Goal: Check status

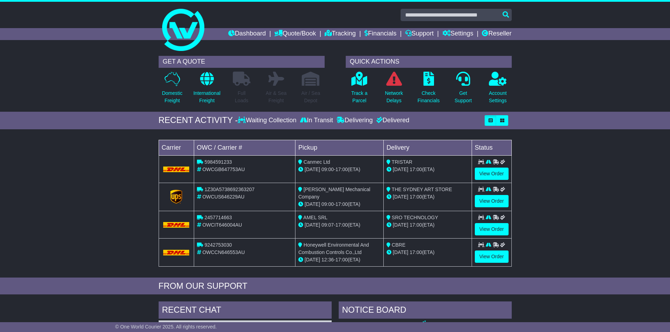
click at [225, 217] on span "2457714663" at bounding box center [217, 218] width 27 height 6
copy span "2457714663"
click at [356, 91] on p "Track a Parcel" at bounding box center [359, 97] width 16 height 15
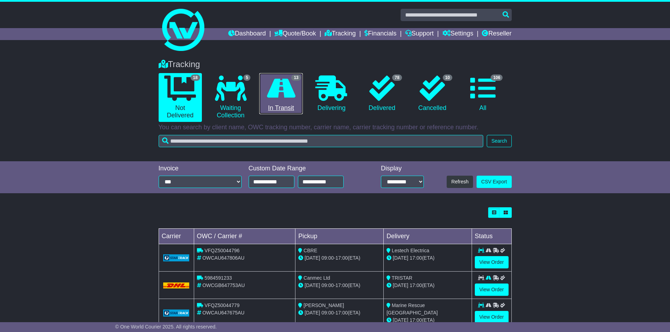
click at [299, 96] on link "13 In Transit" at bounding box center [280, 93] width 43 height 41
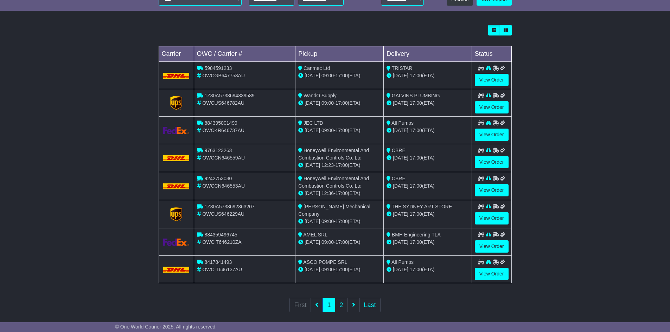
scroll to position [189, 0]
